Goal: Information Seeking & Learning: Learn about a topic

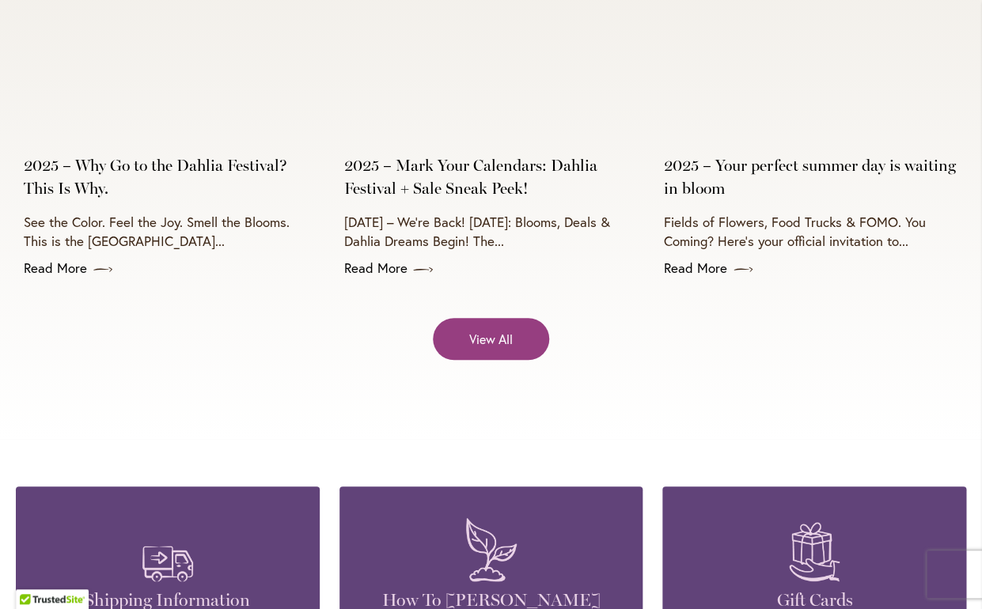
scroll to position [6394, 0]
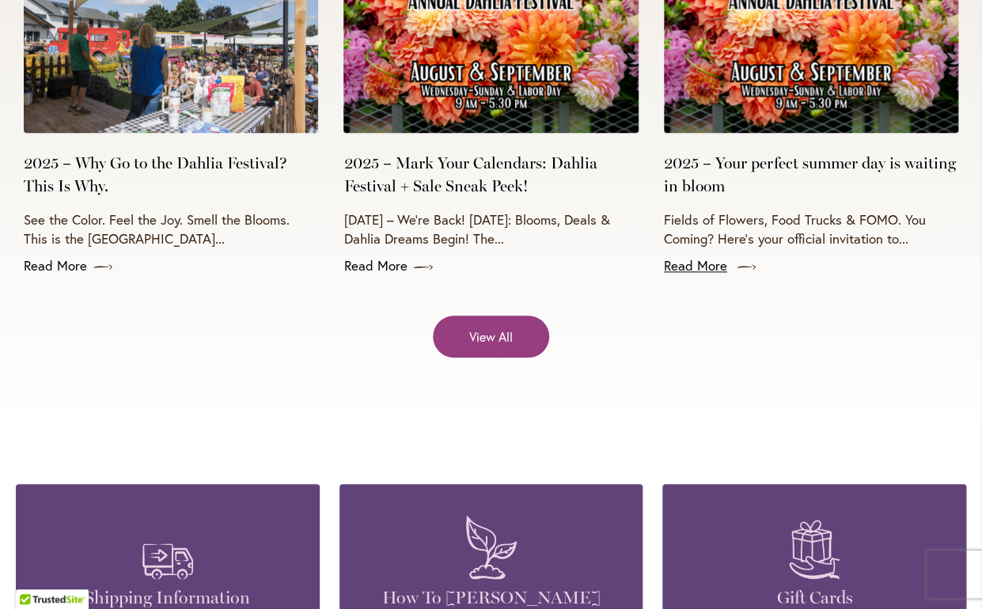
click at [710, 275] on link "Read More" at bounding box center [811, 265] width 294 height 19
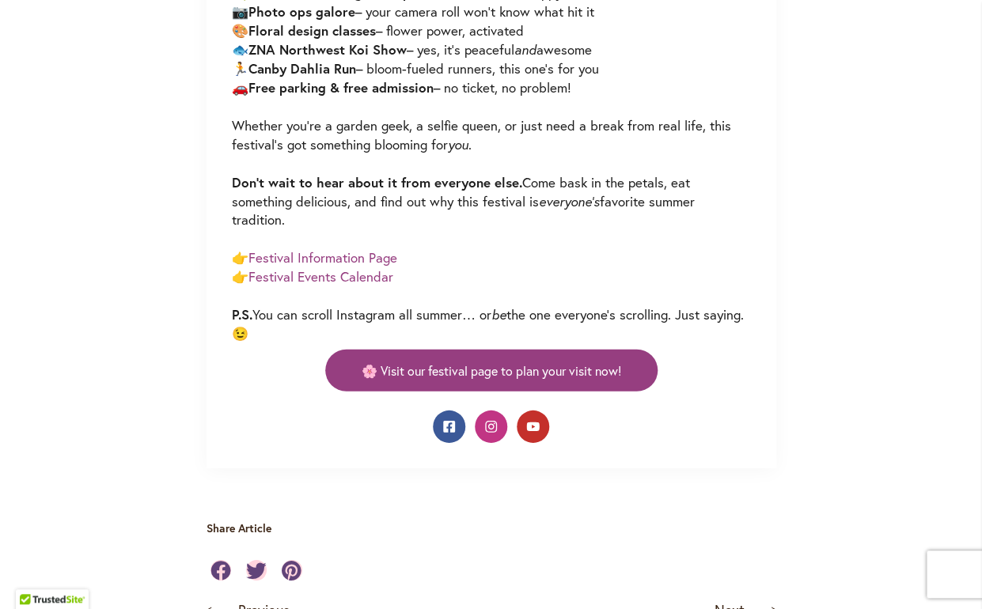
scroll to position [1297, 0]
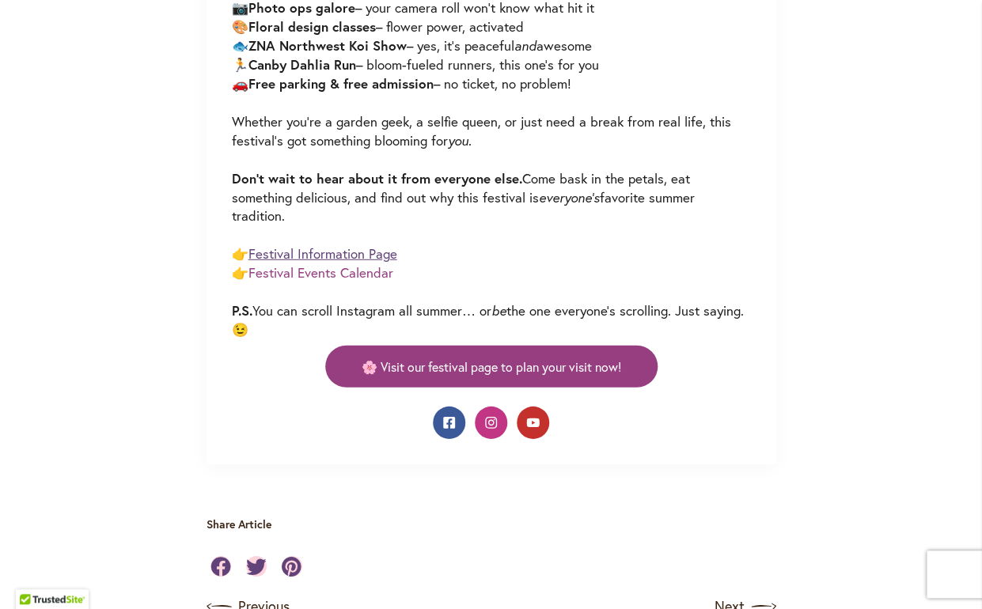
click at [316, 255] on link "Festival Information Page" at bounding box center [322, 253] width 149 height 18
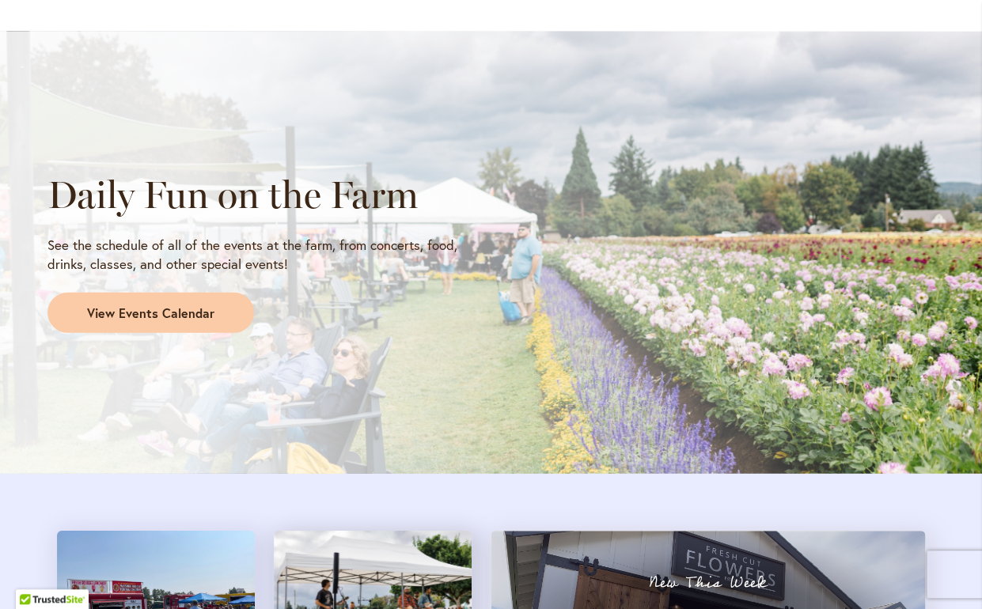
scroll to position [1279, 0]
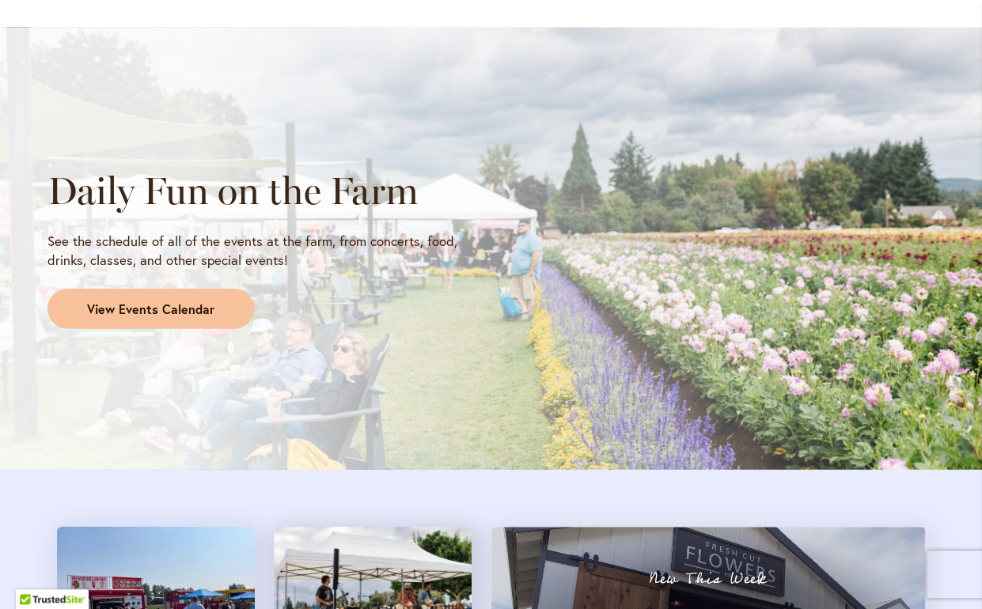
click at [150, 304] on span "View Events Calendar" at bounding box center [150, 310] width 127 height 18
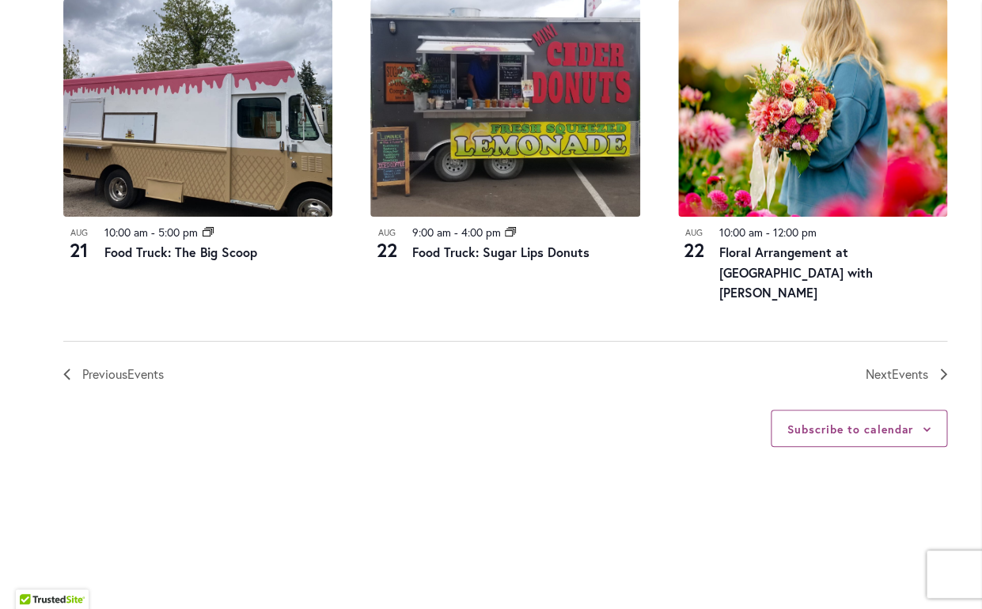
scroll to position [1746, 0]
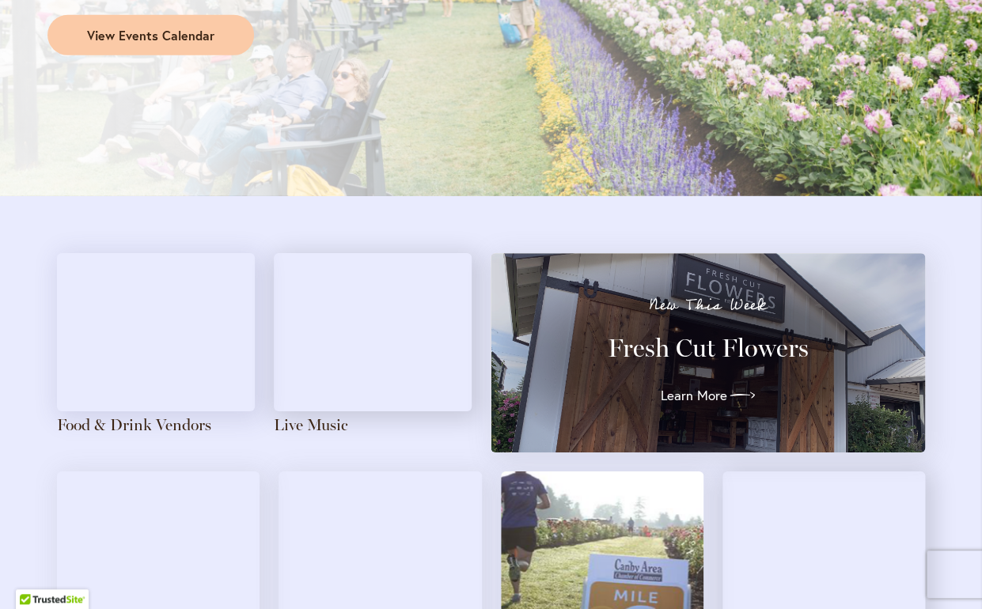
scroll to position [1556, 0]
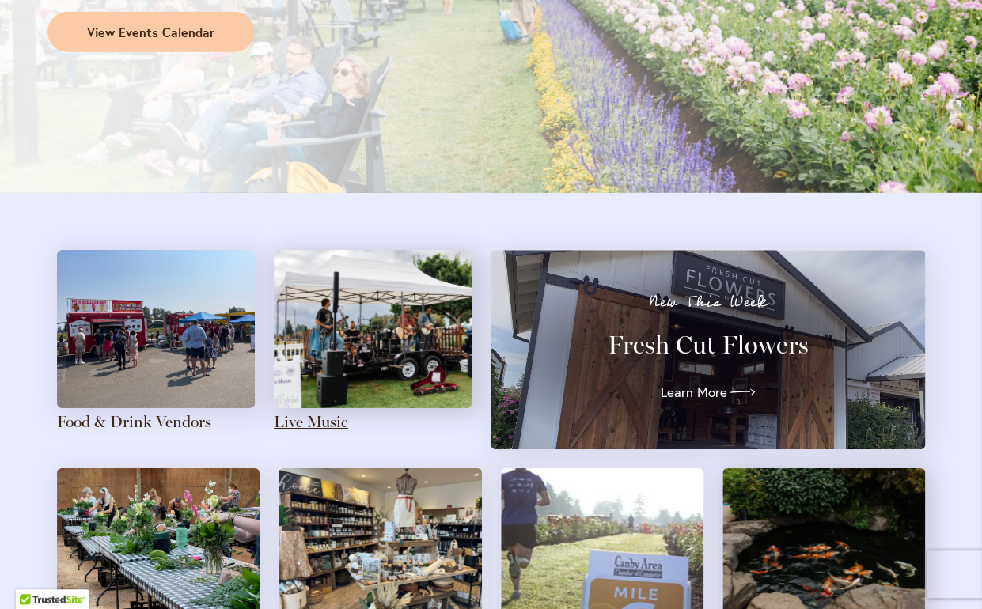
click at [333, 423] on link "Live Music" at bounding box center [311, 421] width 74 height 19
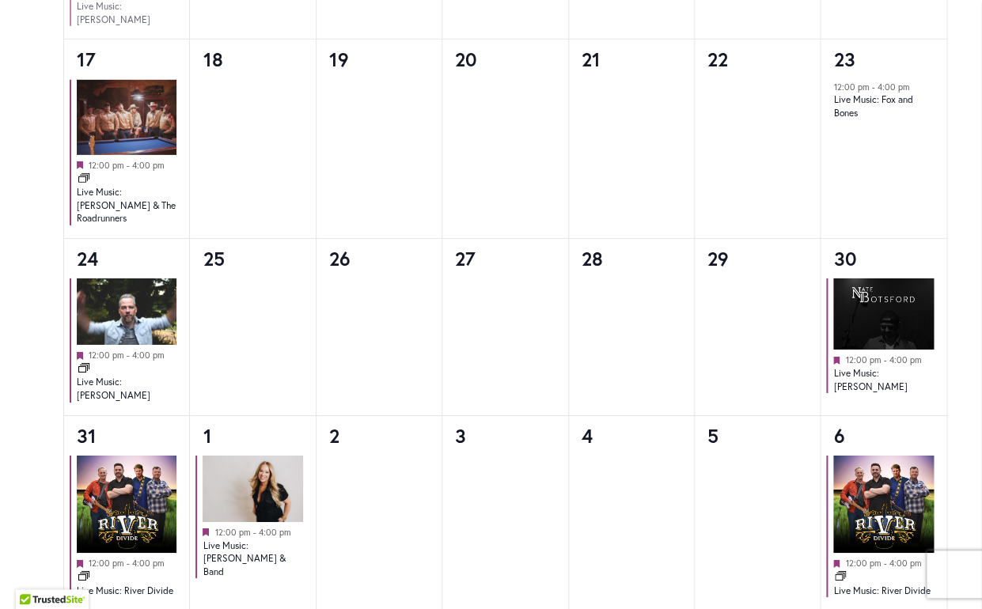
scroll to position [1527, 0]
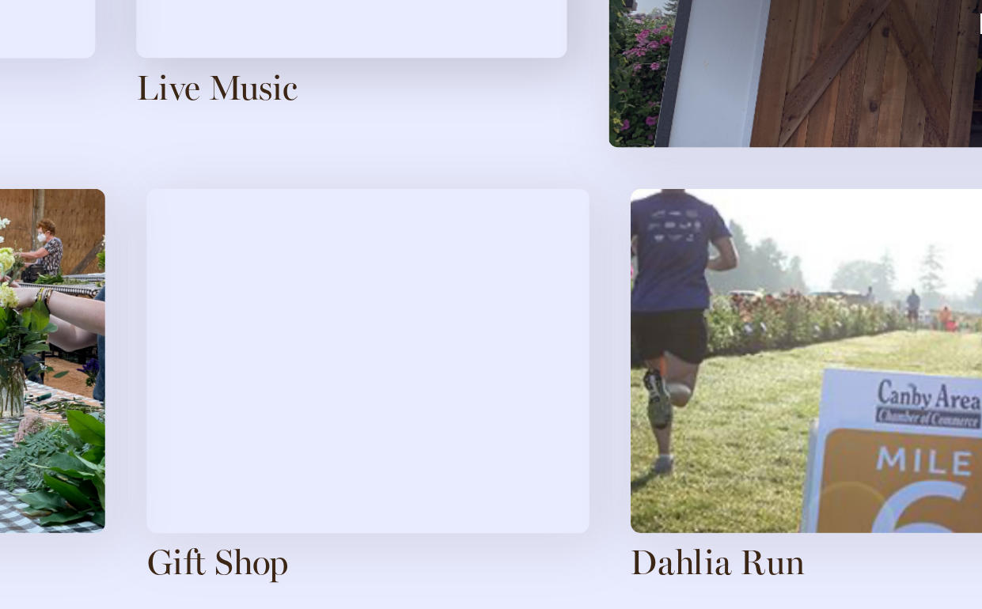
scroll to position [1643, 0]
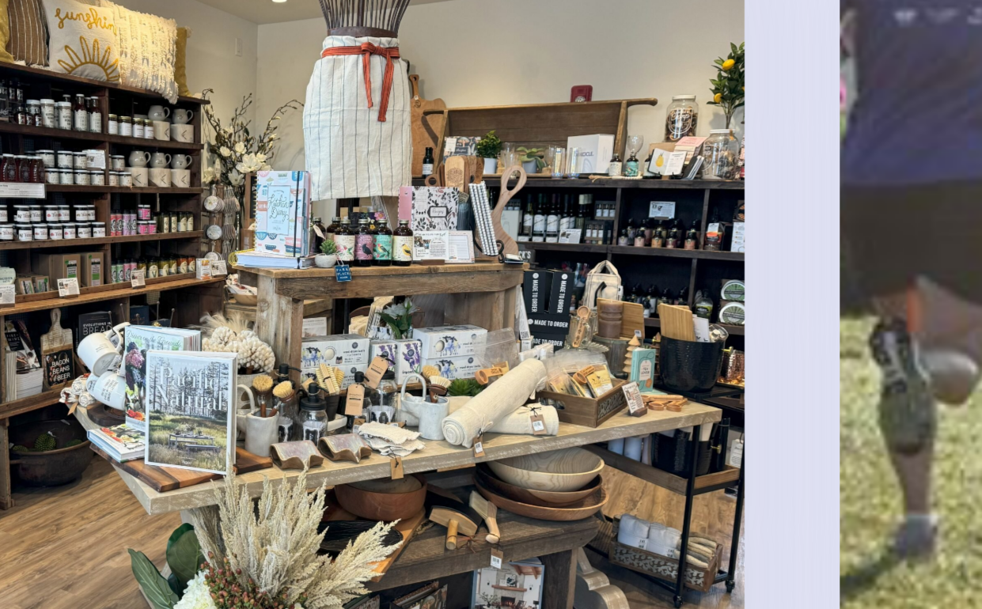
click at [426, 478] on img at bounding box center [379, 460] width 202 height 158
